Goal: Find specific page/section: Find specific page/section

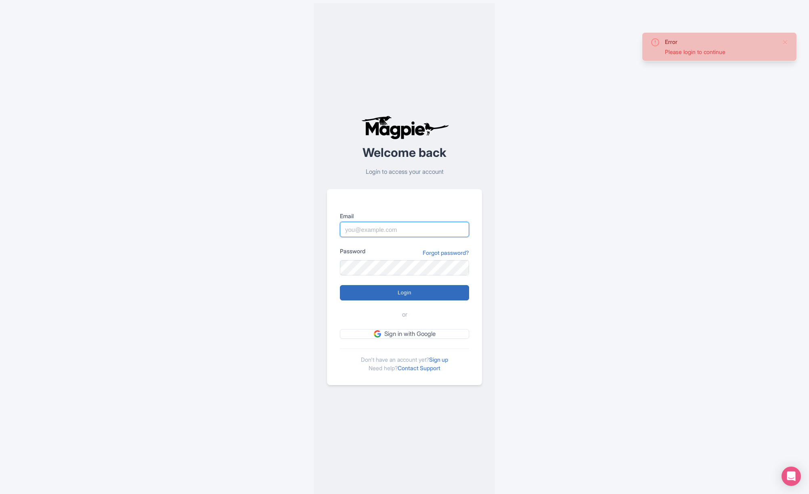
type input "[PERSON_NAME][EMAIL_ADDRESS][DOMAIN_NAME]"
click at [401, 293] on input "Login" at bounding box center [404, 292] width 129 height 15
type input "Logging in..."
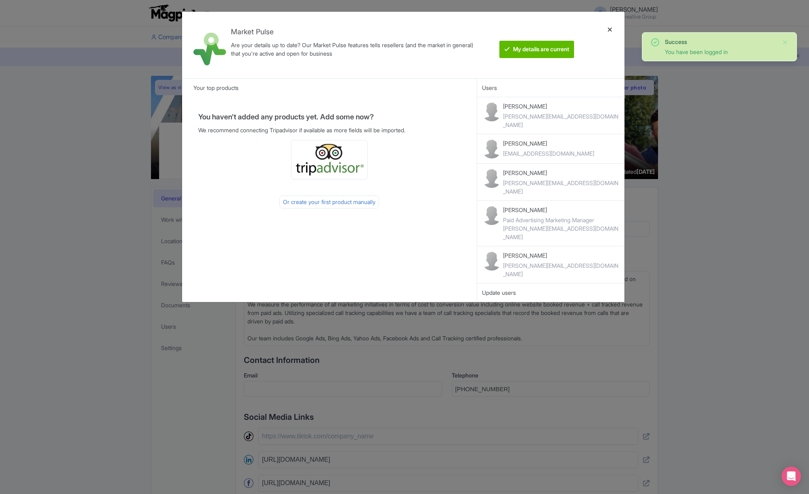
click at [609, 28] on div at bounding box center [609, 45] width 19 height 54
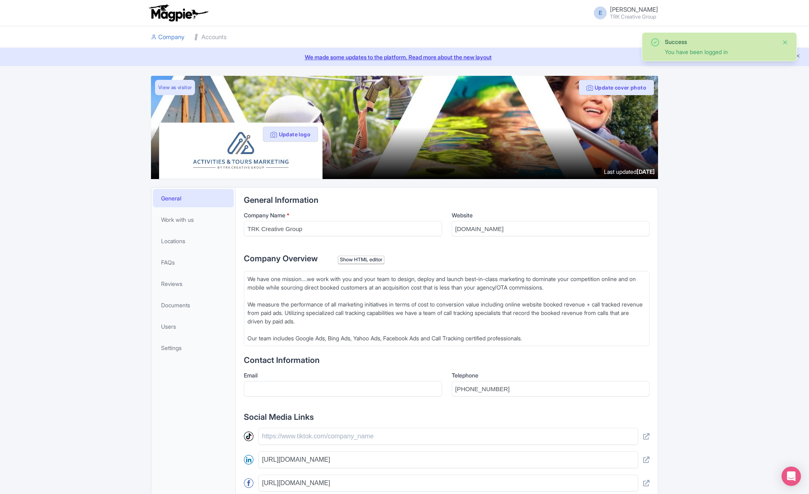
click at [788, 44] on button "Close" at bounding box center [785, 43] width 6 height 10
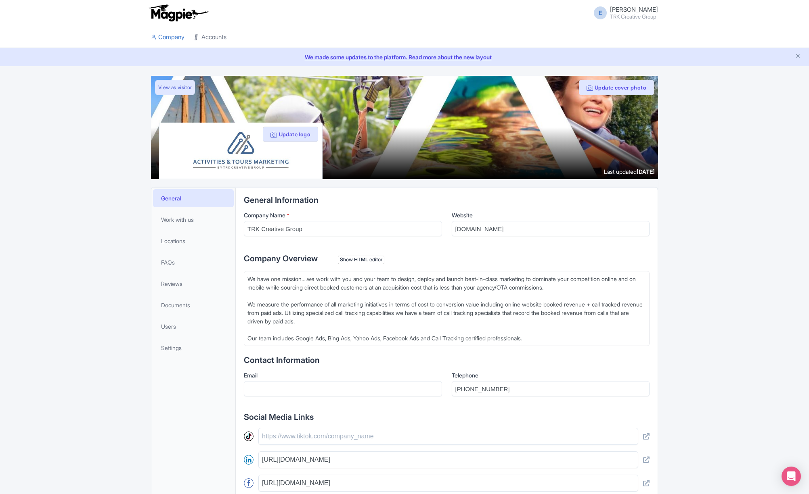
click at [219, 36] on link "Accounts" at bounding box center [210, 37] width 32 height 22
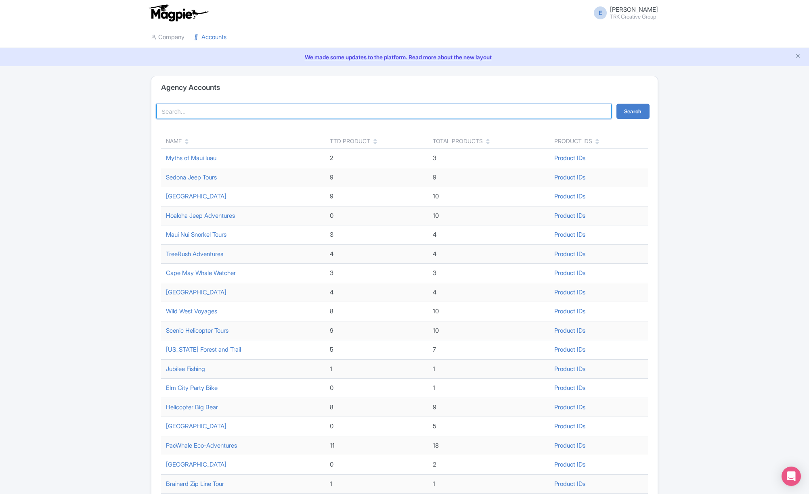
click at [252, 112] on input "search" at bounding box center [383, 111] width 455 height 15
type input "burgh"
click at [616, 104] on button "Search" at bounding box center [632, 111] width 33 height 15
click at [190, 112] on input "burgh" at bounding box center [383, 111] width 455 height 15
type input "b"
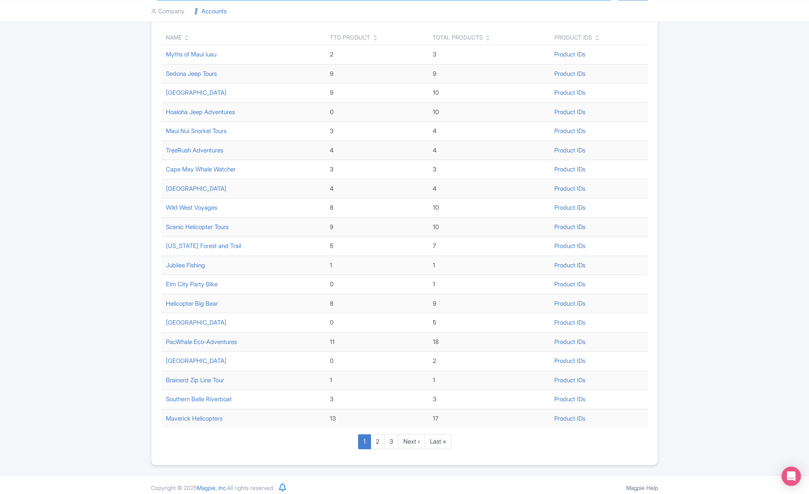
scroll to position [110, 0]
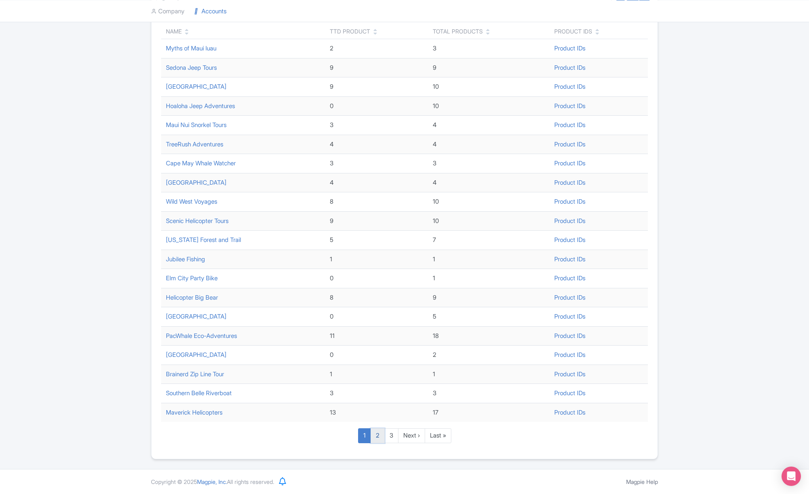
click at [380, 435] on link "2" at bounding box center [377, 435] width 14 height 15
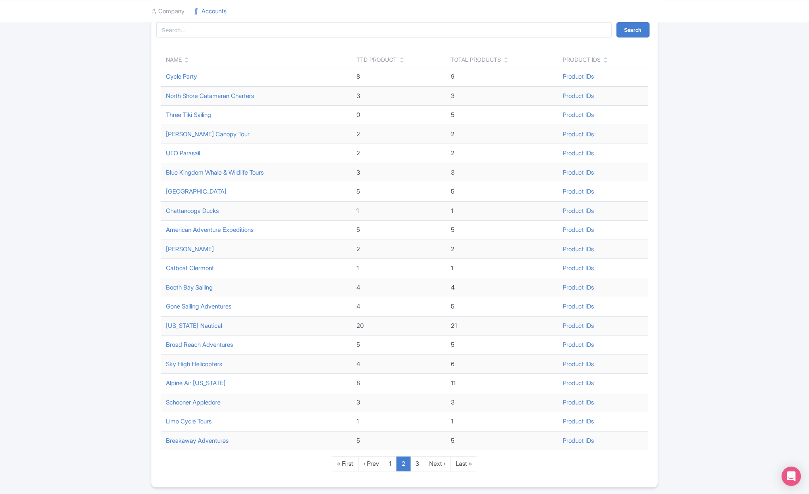
scroll to position [87, 0]
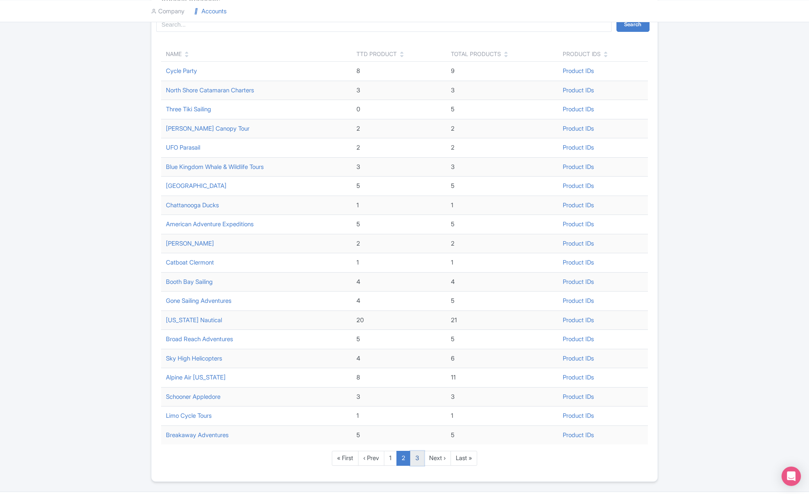
click at [416, 459] on link "3" at bounding box center [417, 458] width 14 height 15
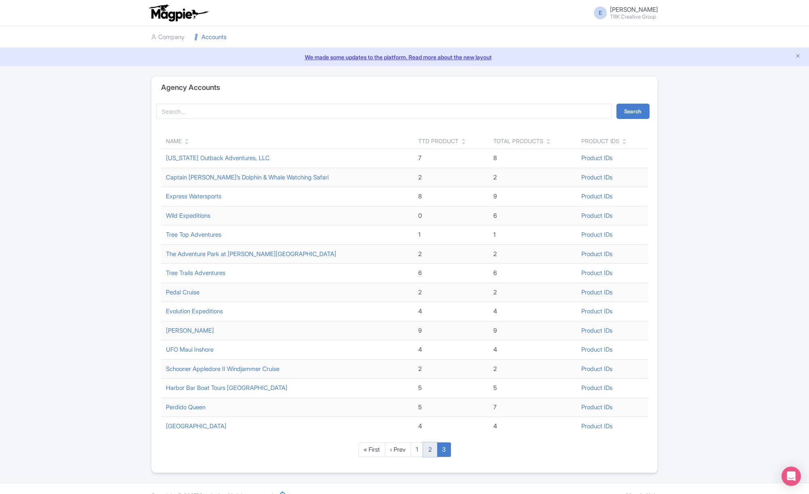
click at [428, 451] on link "2" at bounding box center [430, 450] width 14 height 15
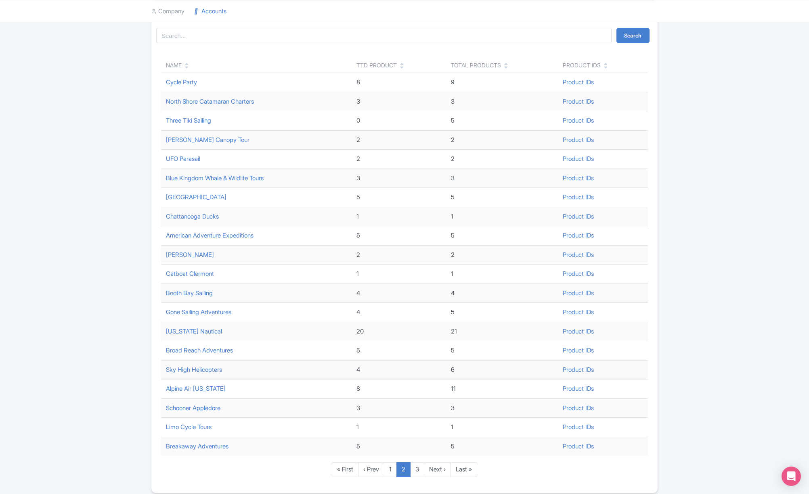
scroll to position [109, 0]
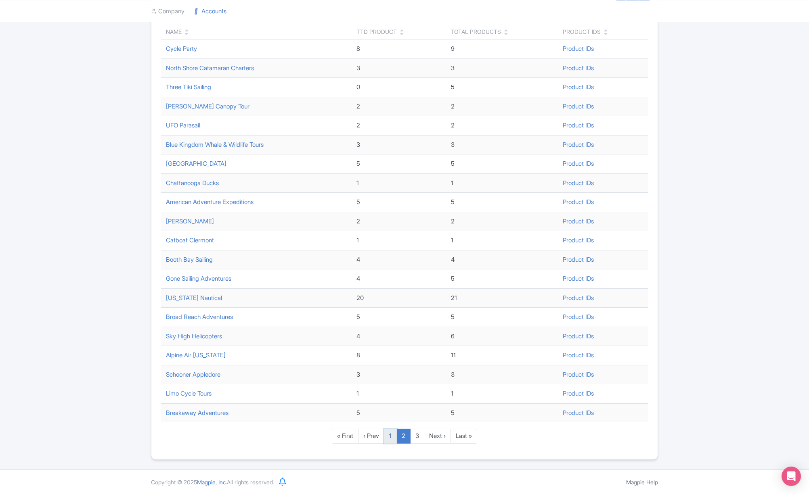
click at [391, 439] on link "1" at bounding box center [390, 436] width 13 height 15
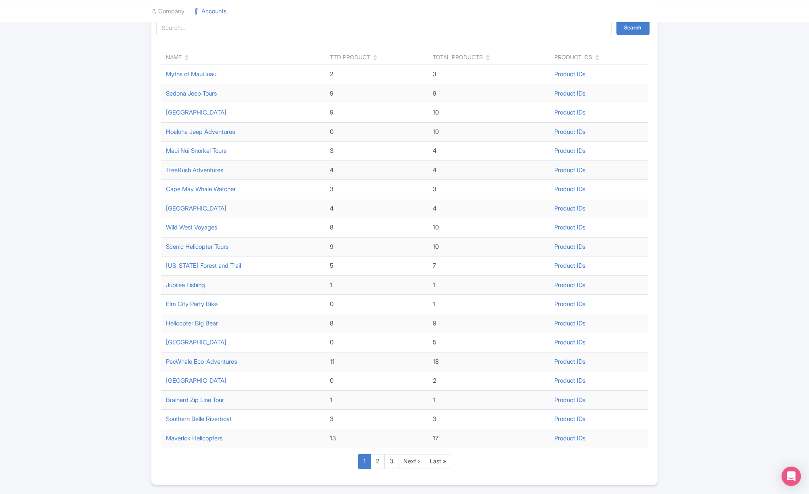
scroll to position [86, 0]
click at [377, 461] on link "2" at bounding box center [377, 460] width 14 height 15
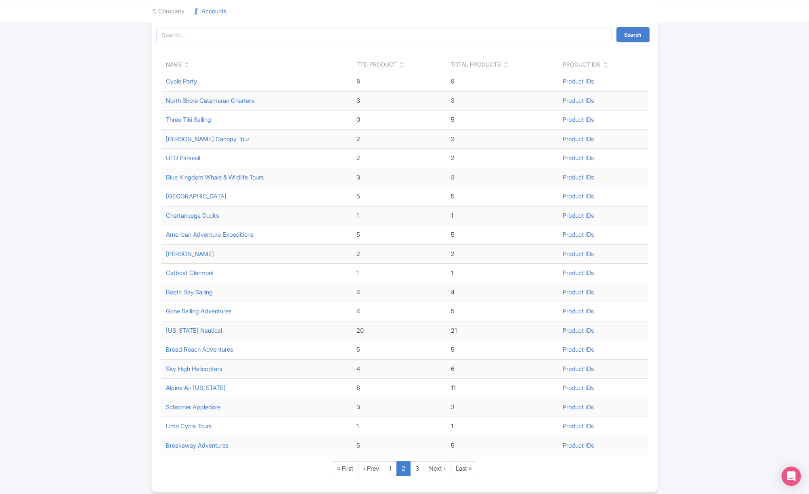
scroll to position [77, 0]
click at [418, 469] on link "3" at bounding box center [417, 468] width 14 height 15
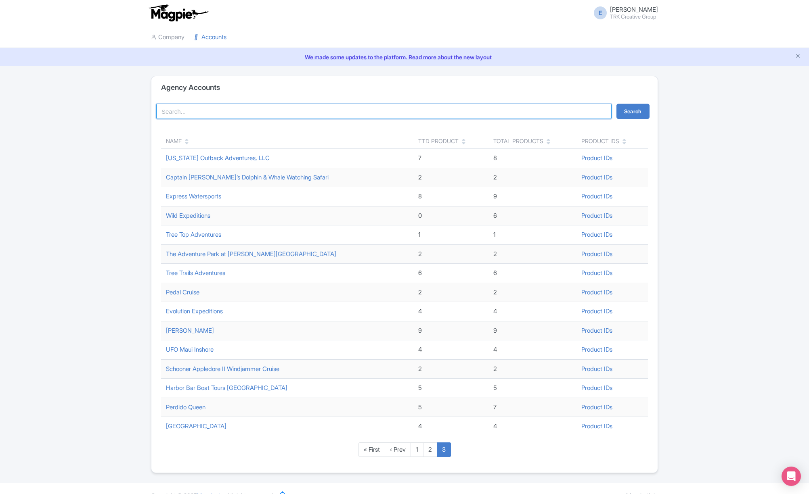
click at [214, 114] on input "search" at bounding box center [383, 111] width 455 height 15
type input "the burgh bus"
click at [616, 104] on button "Search" at bounding box center [632, 111] width 33 height 15
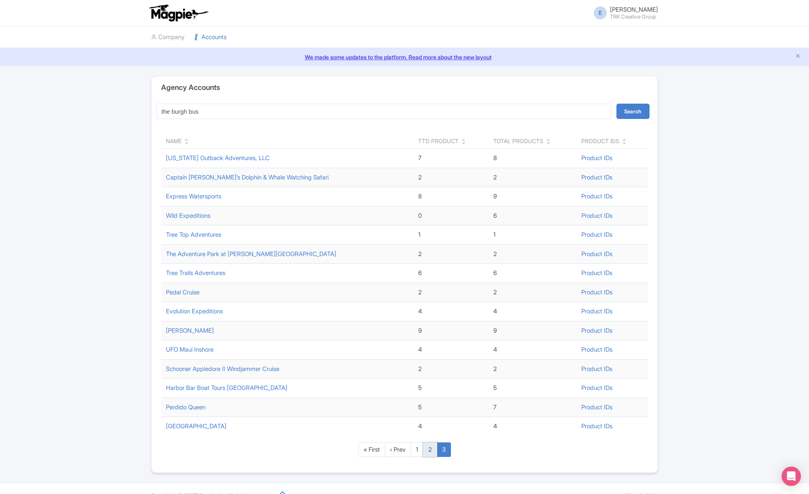
click at [435, 449] on link "2" at bounding box center [430, 450] width 14 height 15
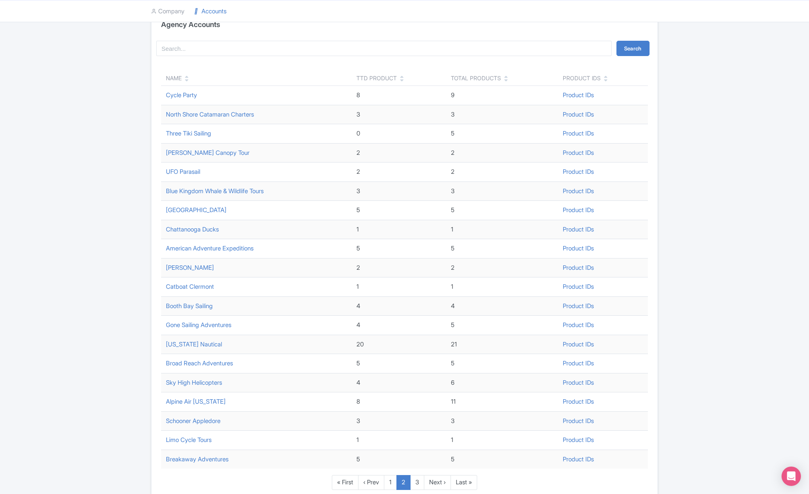
scroll to position [94, 0]
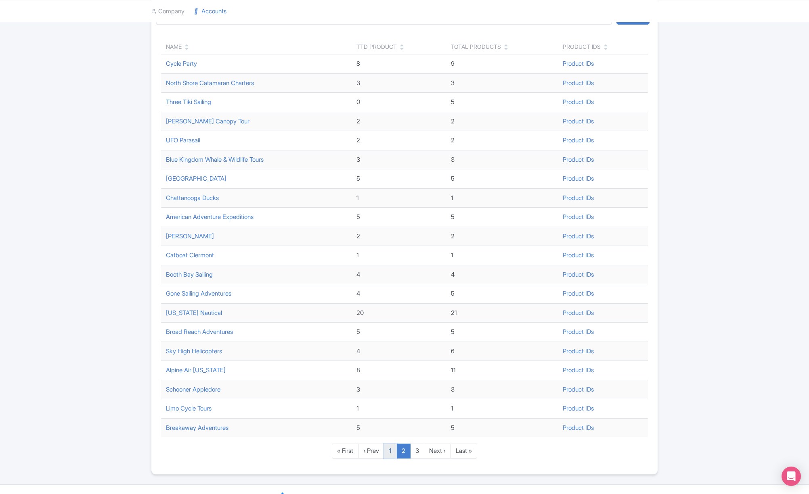
click at [389, 450] on link "1" at bounding box center [390, 451] width 13 height 15
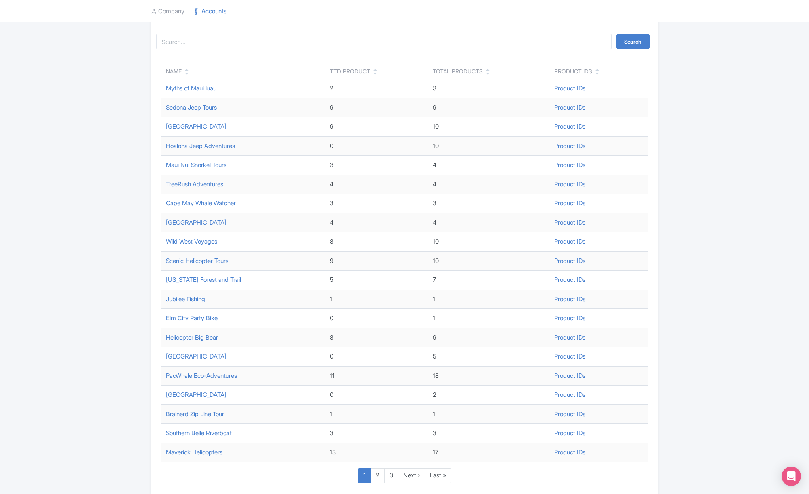
scroll to position [81, 0]
